Goal: Information Seeking & Learning: Find specific fact

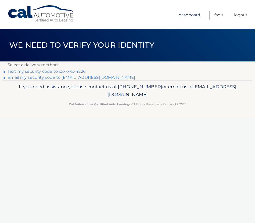
click at [191, 15] on link "Dashboard" at bounding box center [190, 15] width 22 height 9
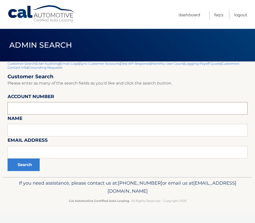
click at [50, 108] on input "text" at bounding box center [128, 108] width 240 height 13
paste input "44455743429"
type input "44455743429"
click at [25, 165] on button "Search" at bounding box center [24, 165] width 32 height 13
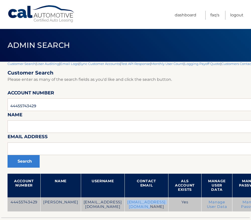
drag, startPoint x: 184, startPoint y: 201, endPoint x: 130, endPoint y: 202, distance: 54.0
click at [130, 202] on td "[EMAIL_ADDRESS][DOMAIN_NAME]" at bounding box center [147, 204] width 44 height 14
copy td "[EMAIL_ADDRESS][DOMAIN_NAME]"
drag, startPoint x: 125, startPoint y: 202, endPoint x: 70, endPoint y: 201, distance: 54.8
click at [81, 201] on td "[EMAIL_ADDRESS][DOMAIN_NAME]" at bounding box center [103, 204] width 44 height 14
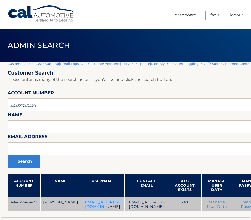
copy td "[EMAIL_ADDRESS][DOMAIN_NAME]"
